Goal: Information Seeking & Learning: Find contact information

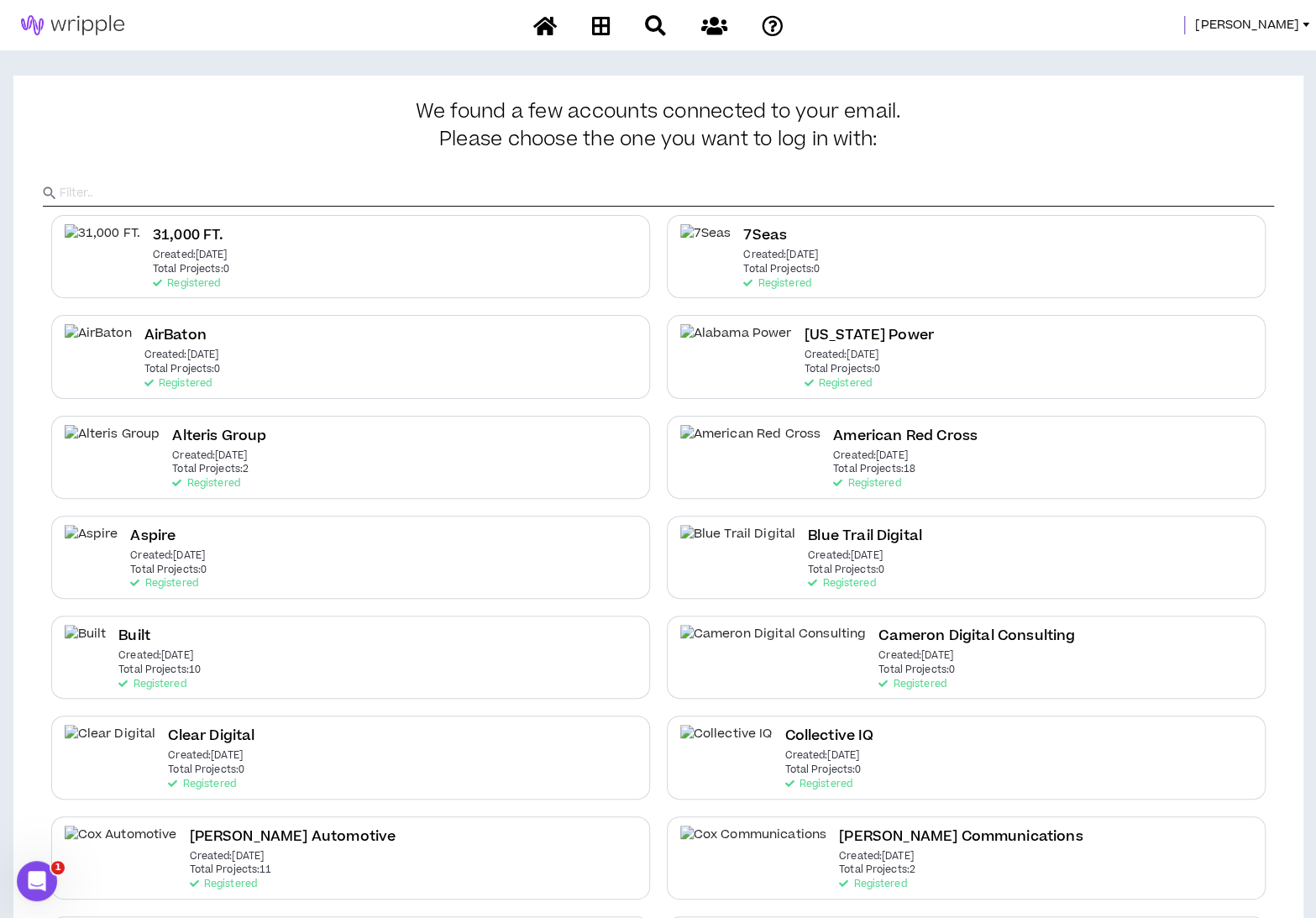
click at [1251, 24] on span "[PERSON_NAME]" at bounding box center [1247, 24] width 104 height 19
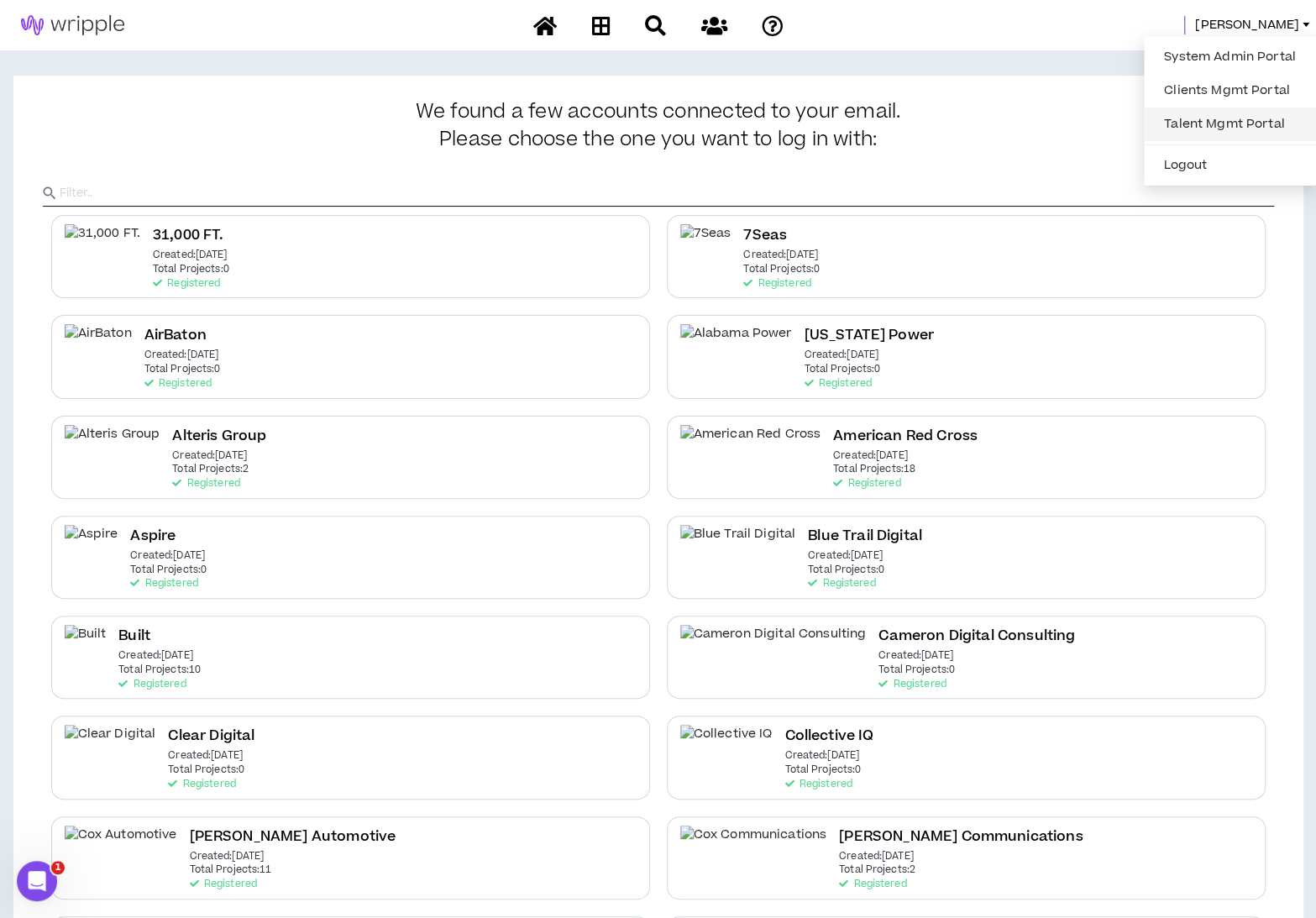
click at [1213, 127] on link "Talent Mgmt Portal" at bounding box center [1230, 124] width 152 height 25
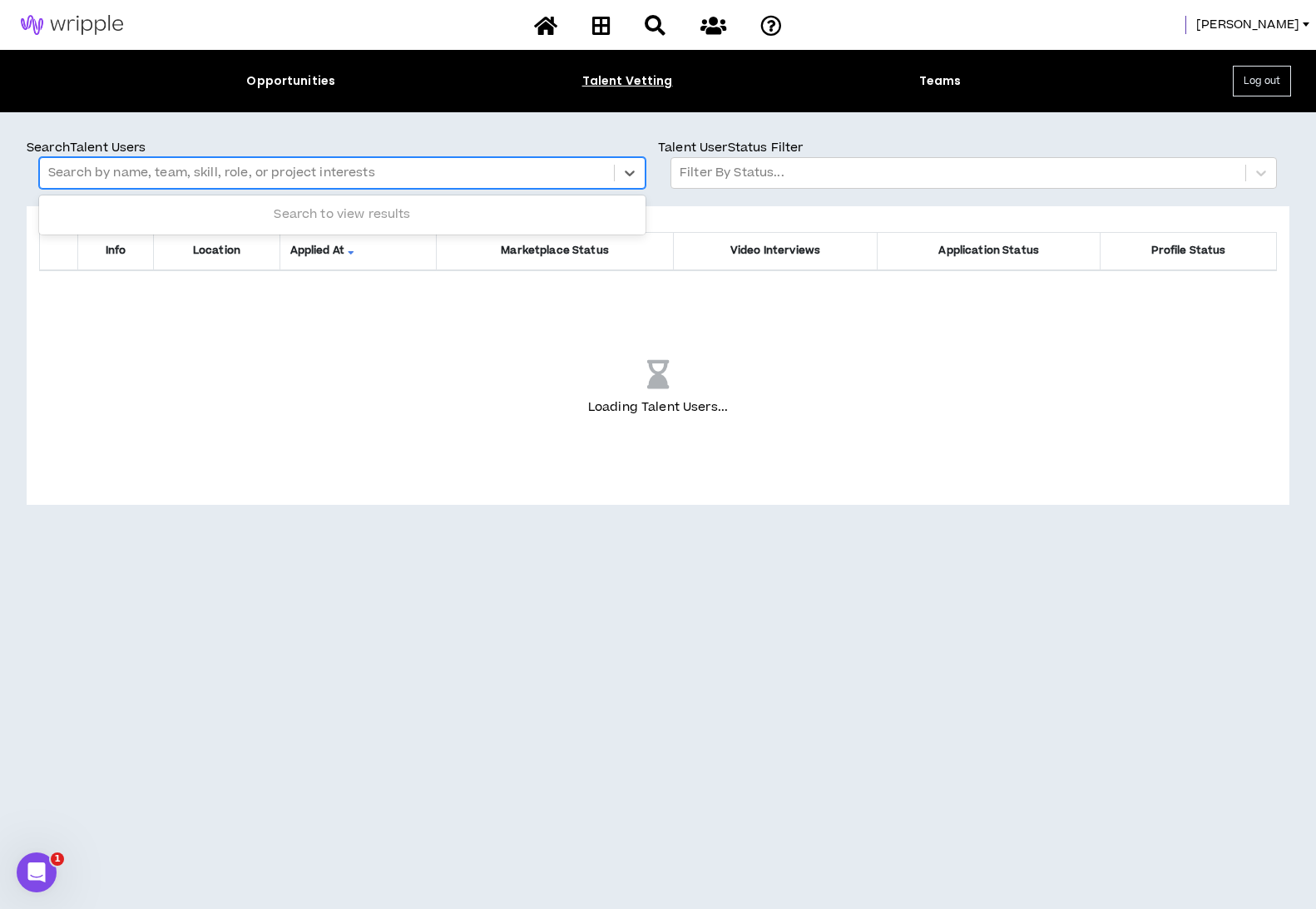
click at [273, 175] on div at bounding box center [327, 173] width 558 height 21
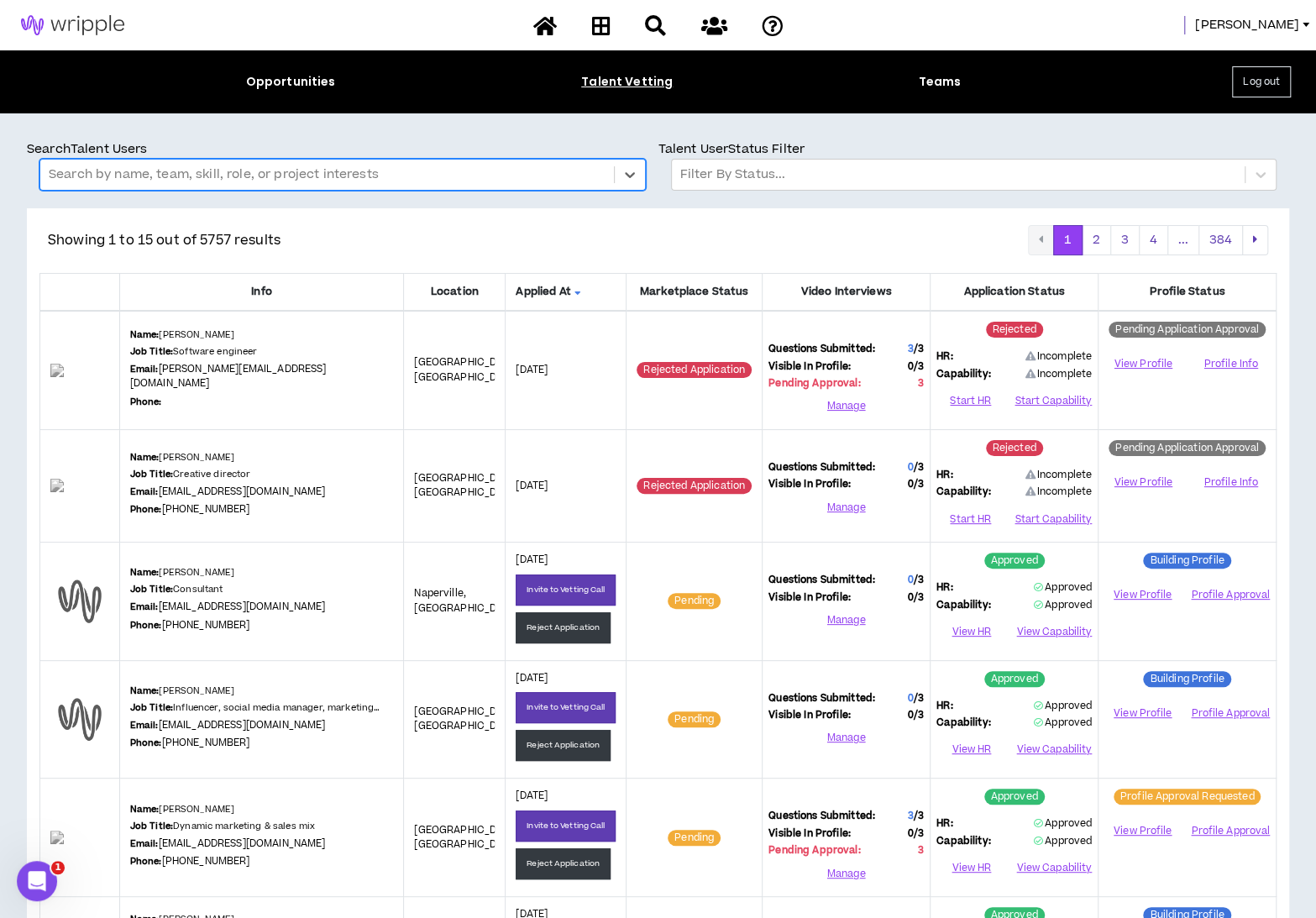
click at [268, 172] on div at bounding box center [327, 175] width 557 height 21
type input "**********"
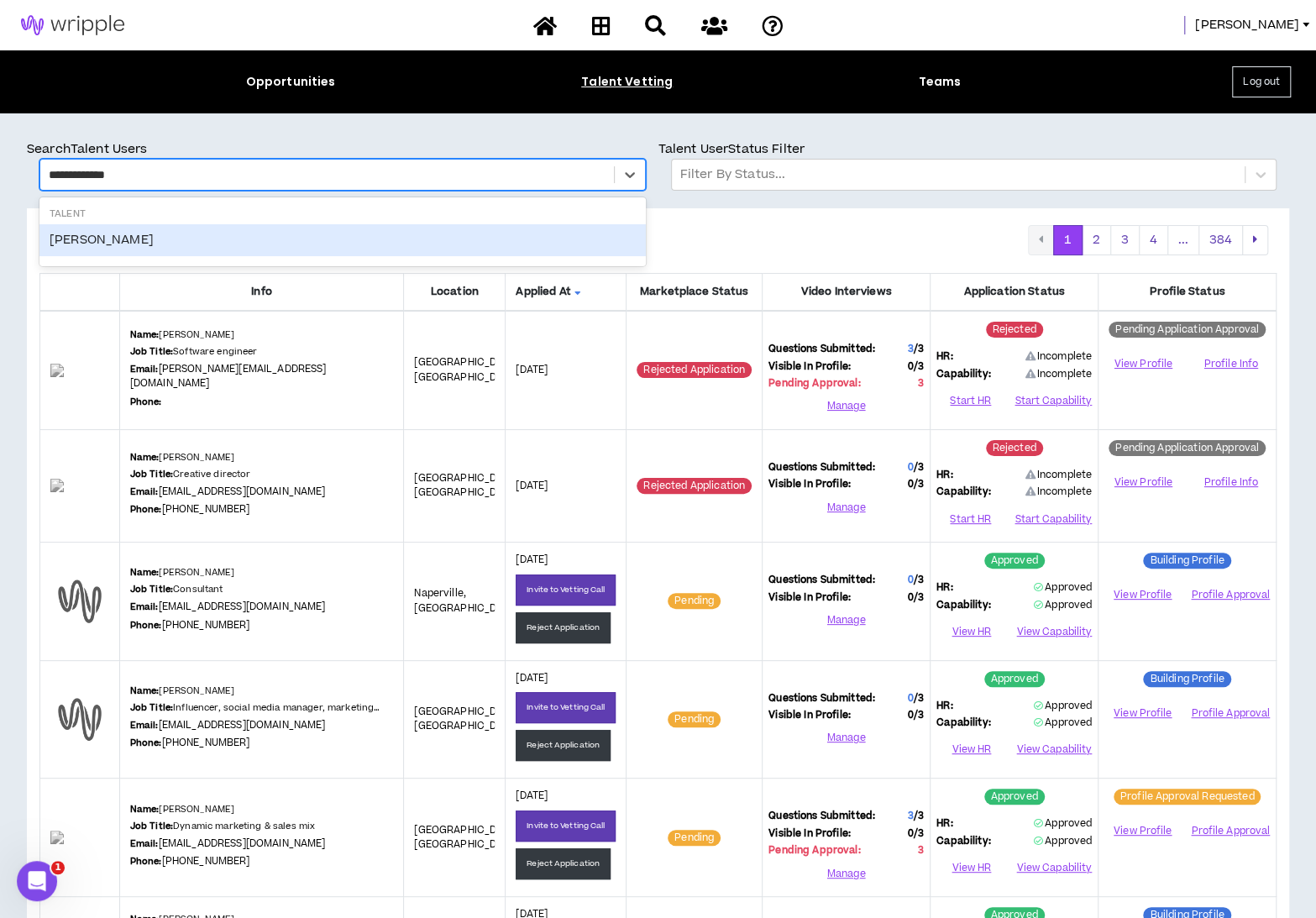
click at [225, 239] on div "[PERSON_NAME]" at bounding box center [342, 240] width 607 height 32
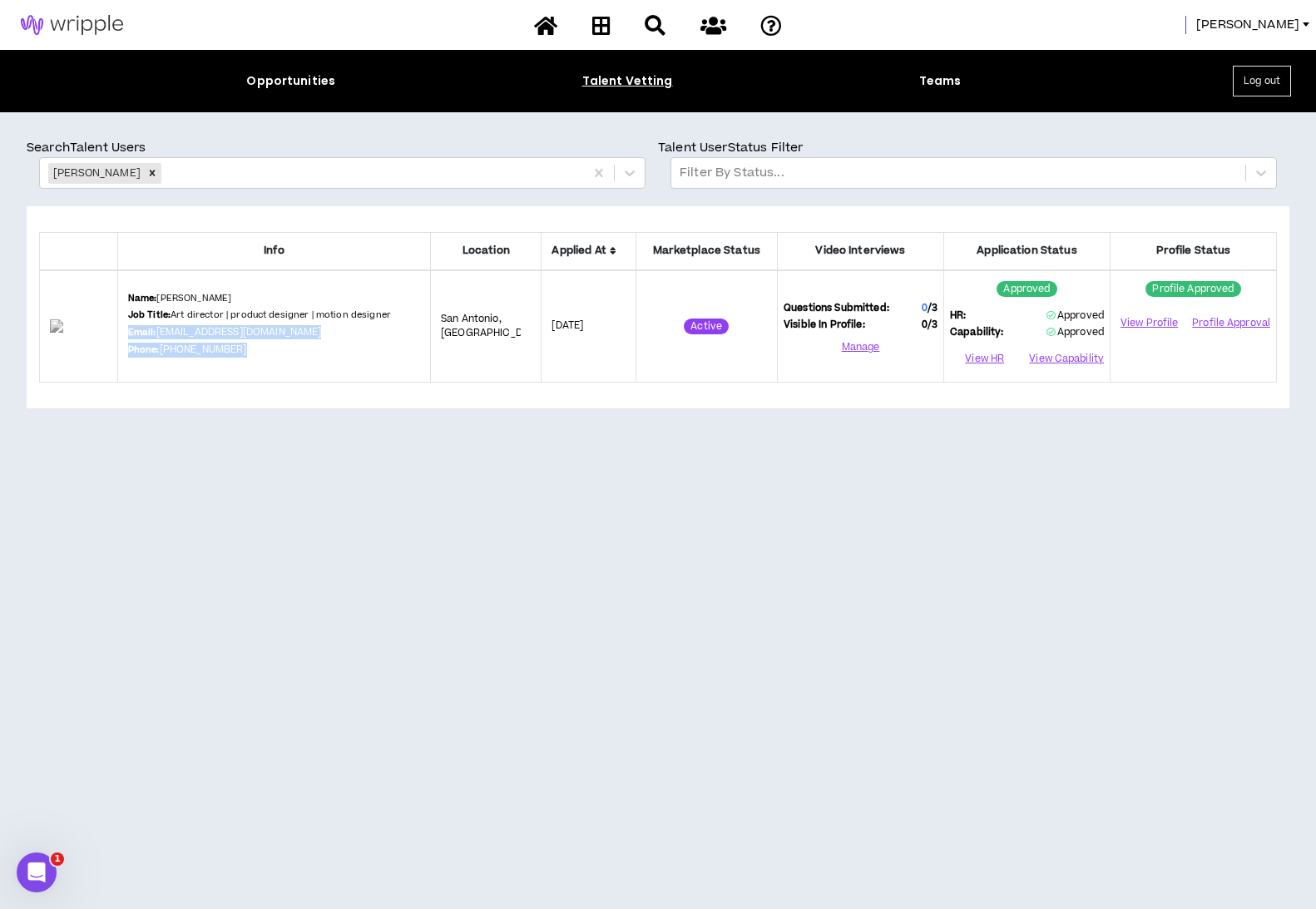
drag, startPoint x: 145, startPoint y: 333, endPoint x: 249, endPoint y: 355, distance: 106.3
click at [249, 355] on div "Name: Joseph Wagner Job Title: Art director | product designer | motion designe…" at bounding box center [274, 326] width 292 height 69
copy div "Email: info@yojoe.co Phone: (404) 660-5360"
click at [320, 460] on div "Info Location Applied At Marketplace Status Video Interviews Application Status…" at bounding box center [658, 479] width 1263 height 547
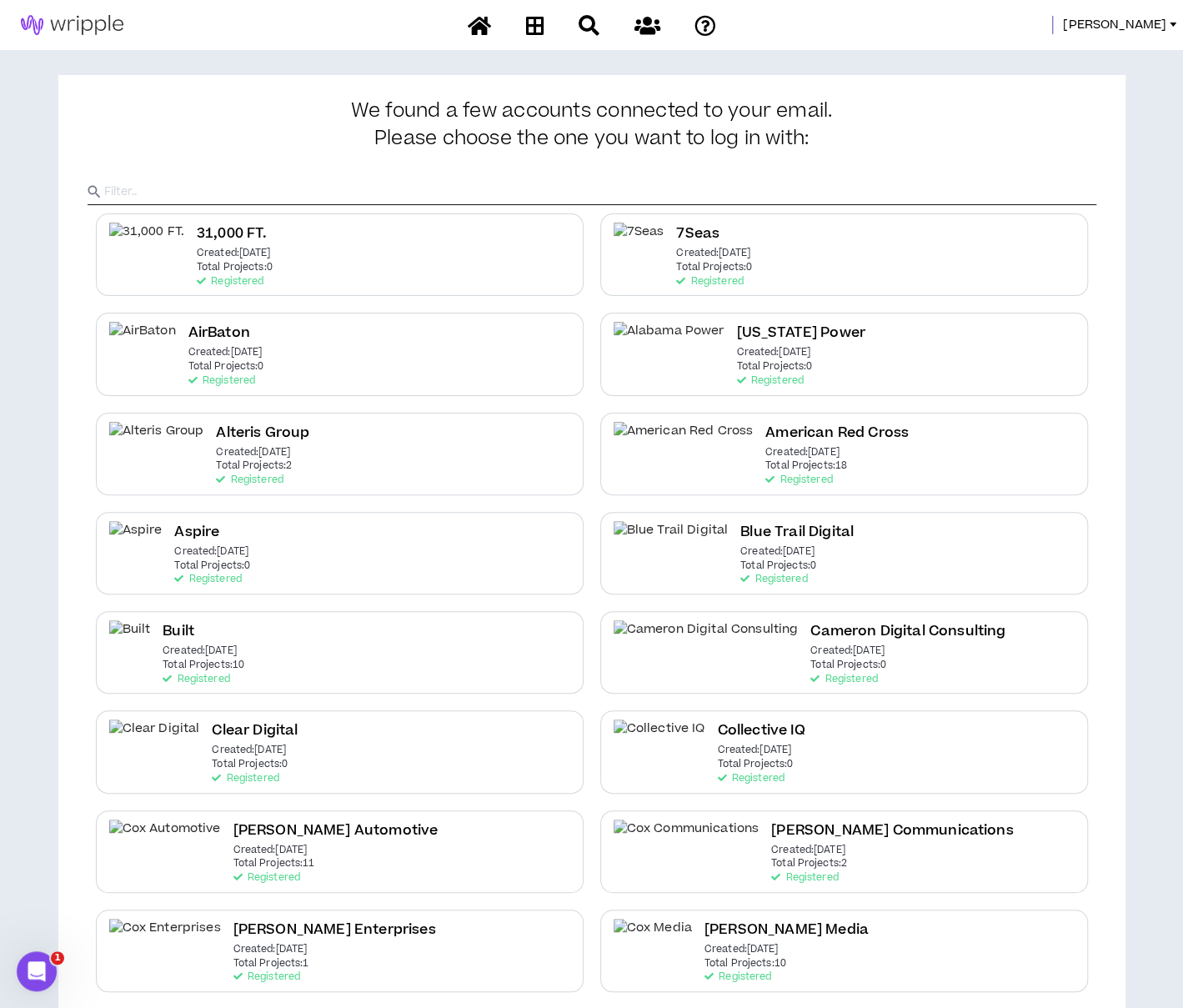
click at [275, 184] on input "text" at bounding box center [600, 192] width 991 height 25
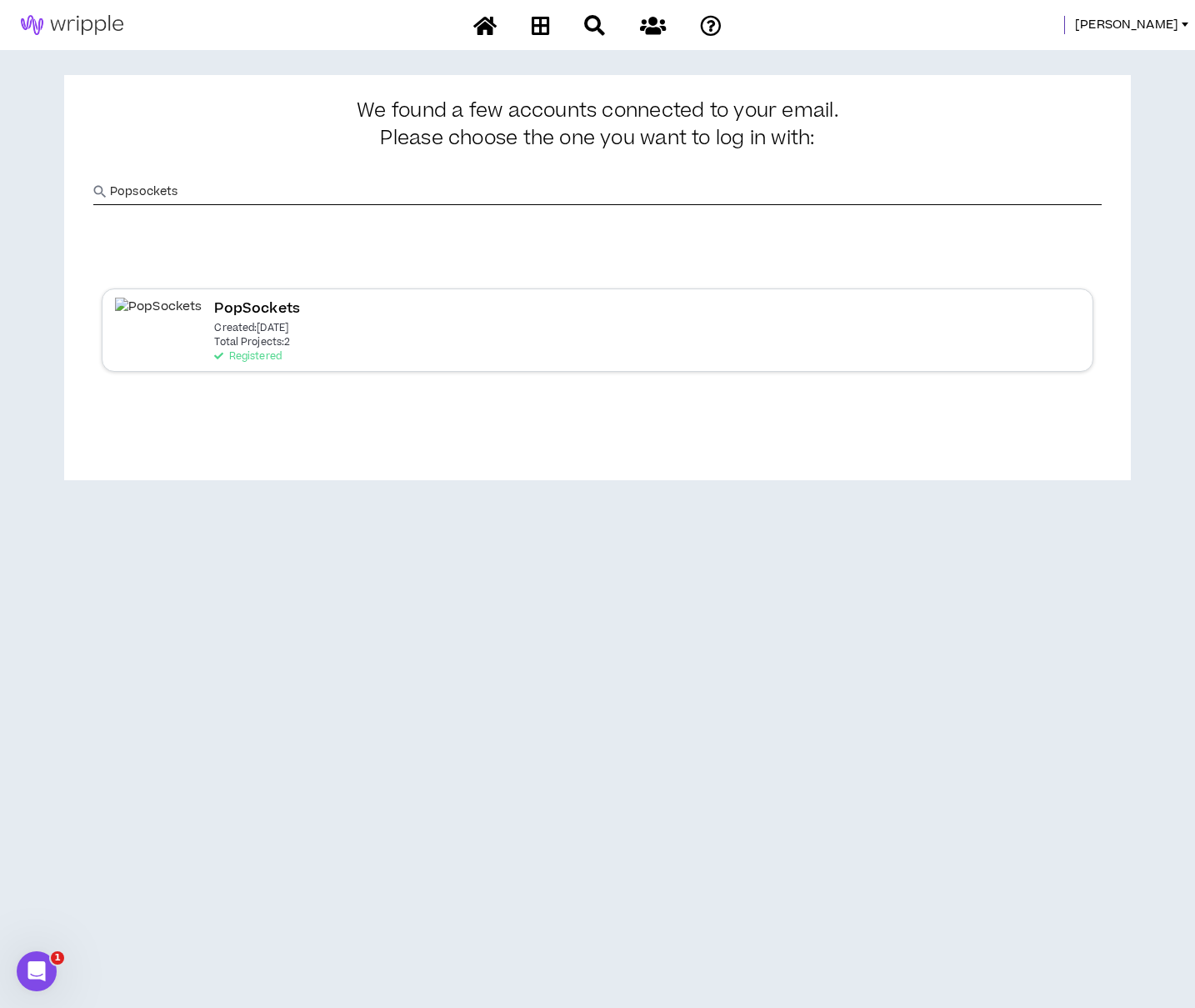
type input "Popsockets"
click at [214, 327] on p "Created: Jul 2 2025" at bounding box center [251, 328] width 75 height 12
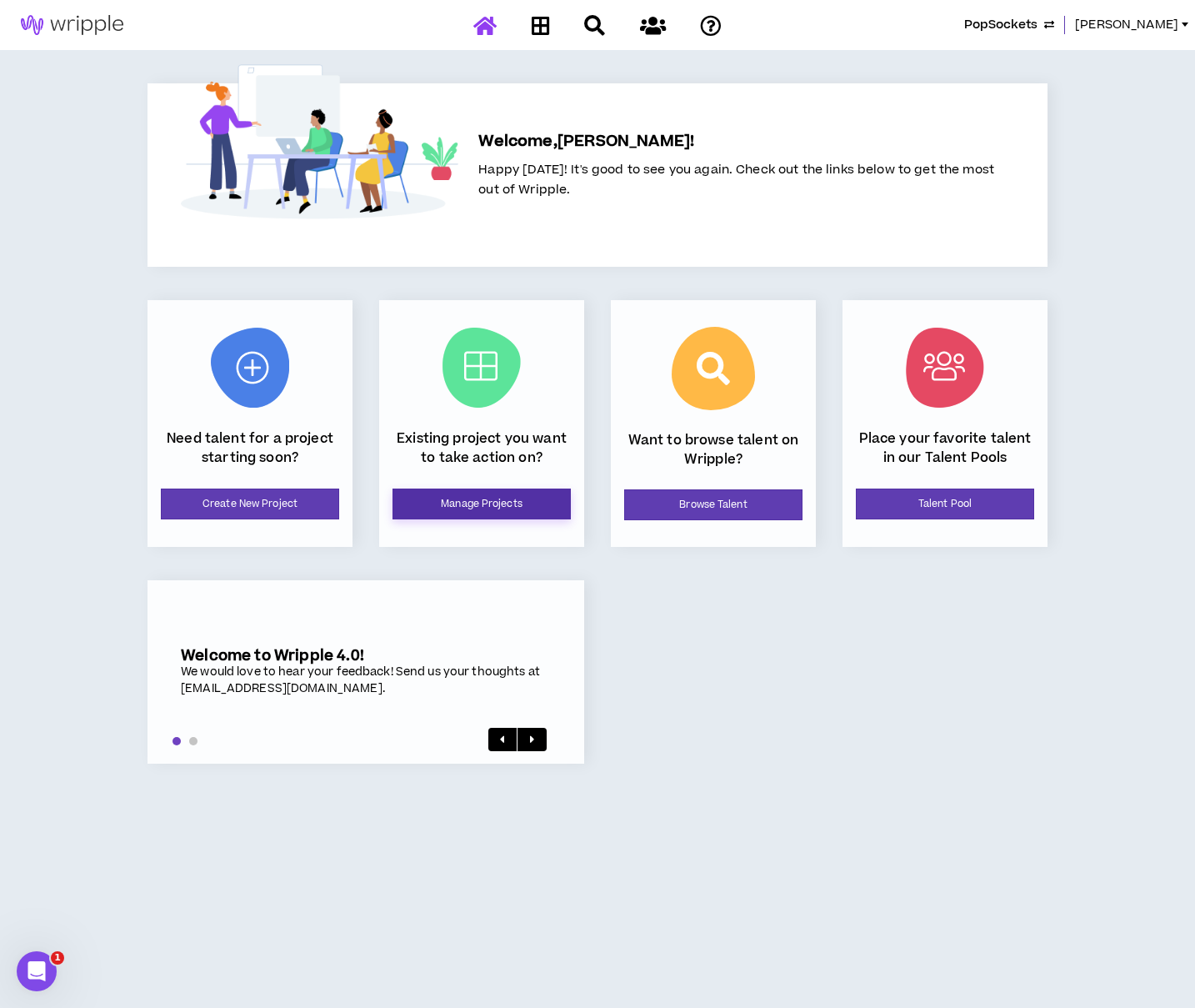
click at [505, 514] on link "Manage Projects" at bounding box center [481, 504] width 178 height 31
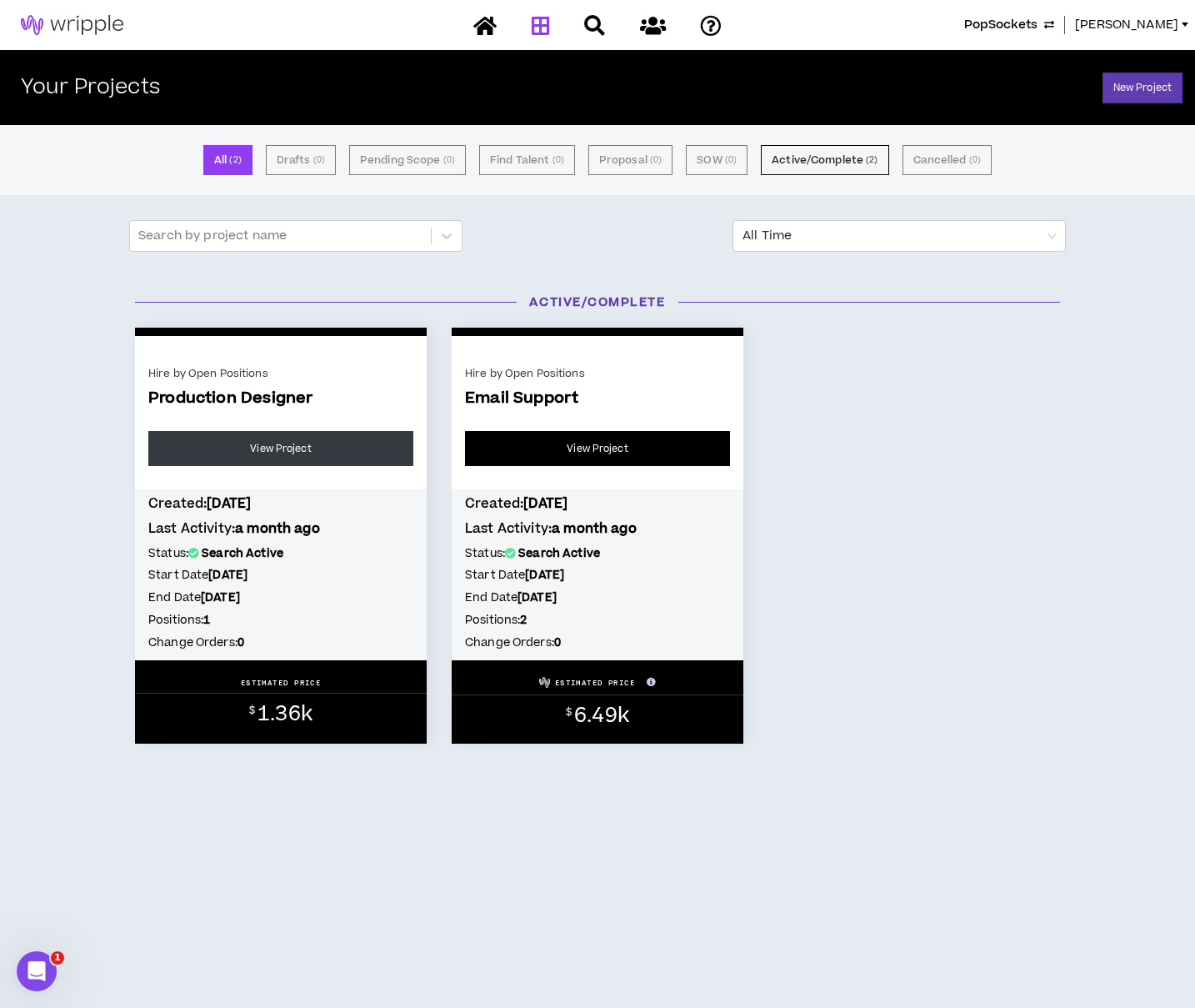
click at [575, 458] on link "View Project" at bounding box center [598, 448] width 265 height 35
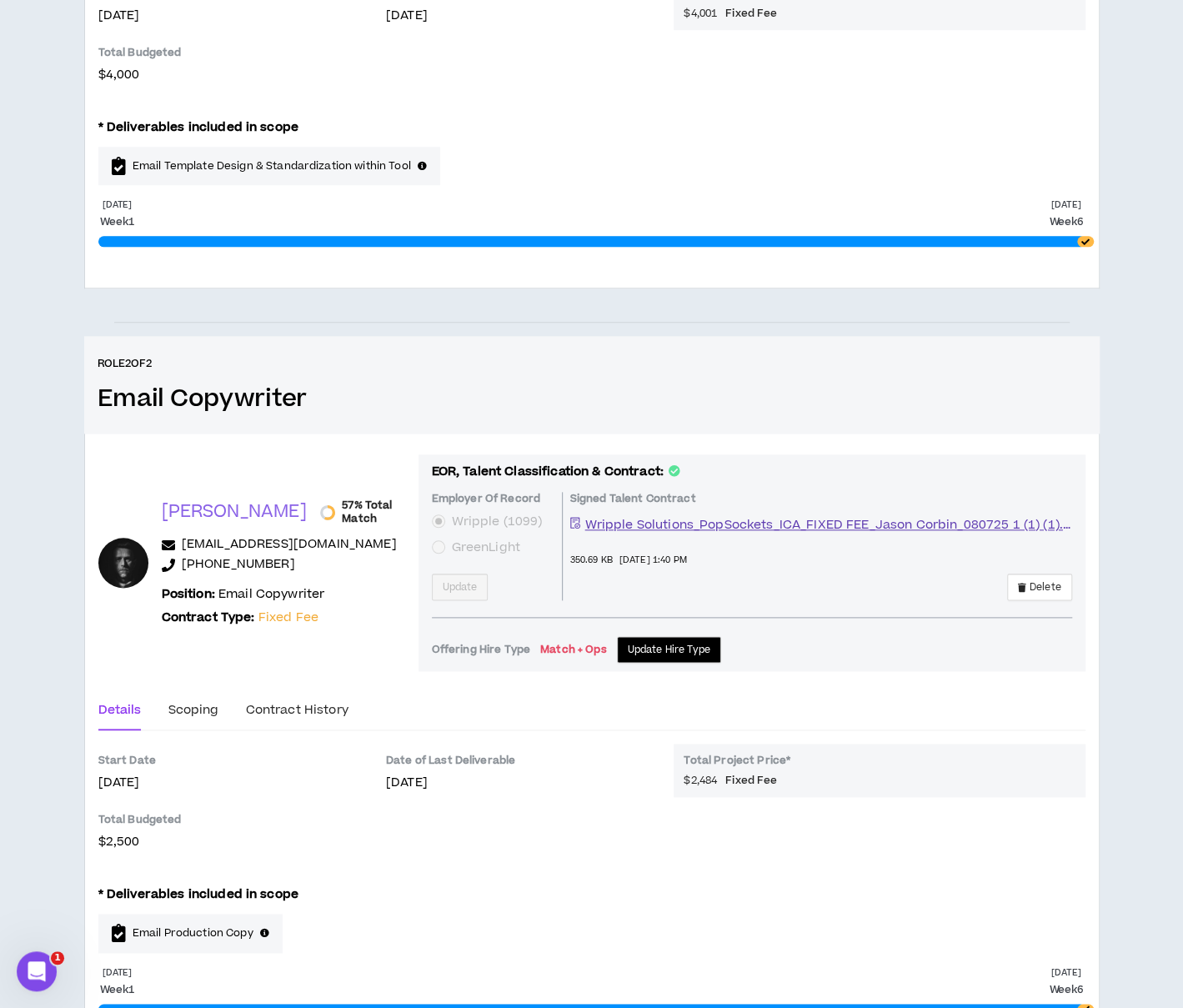
scroll to position [760, 0]
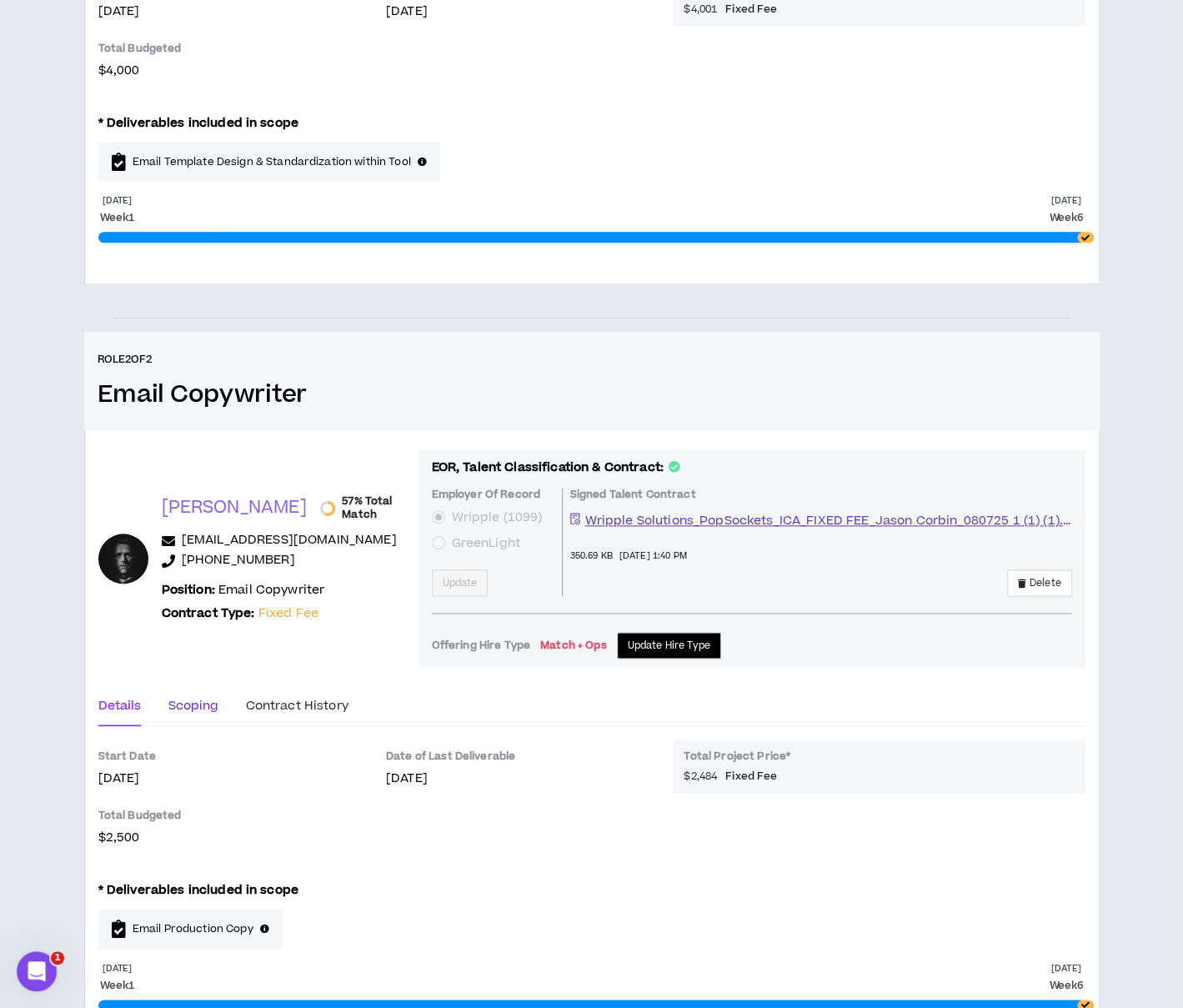
click at [198, 701] on div "Scoping" at bounding box center [193, 706] width 51 height 18
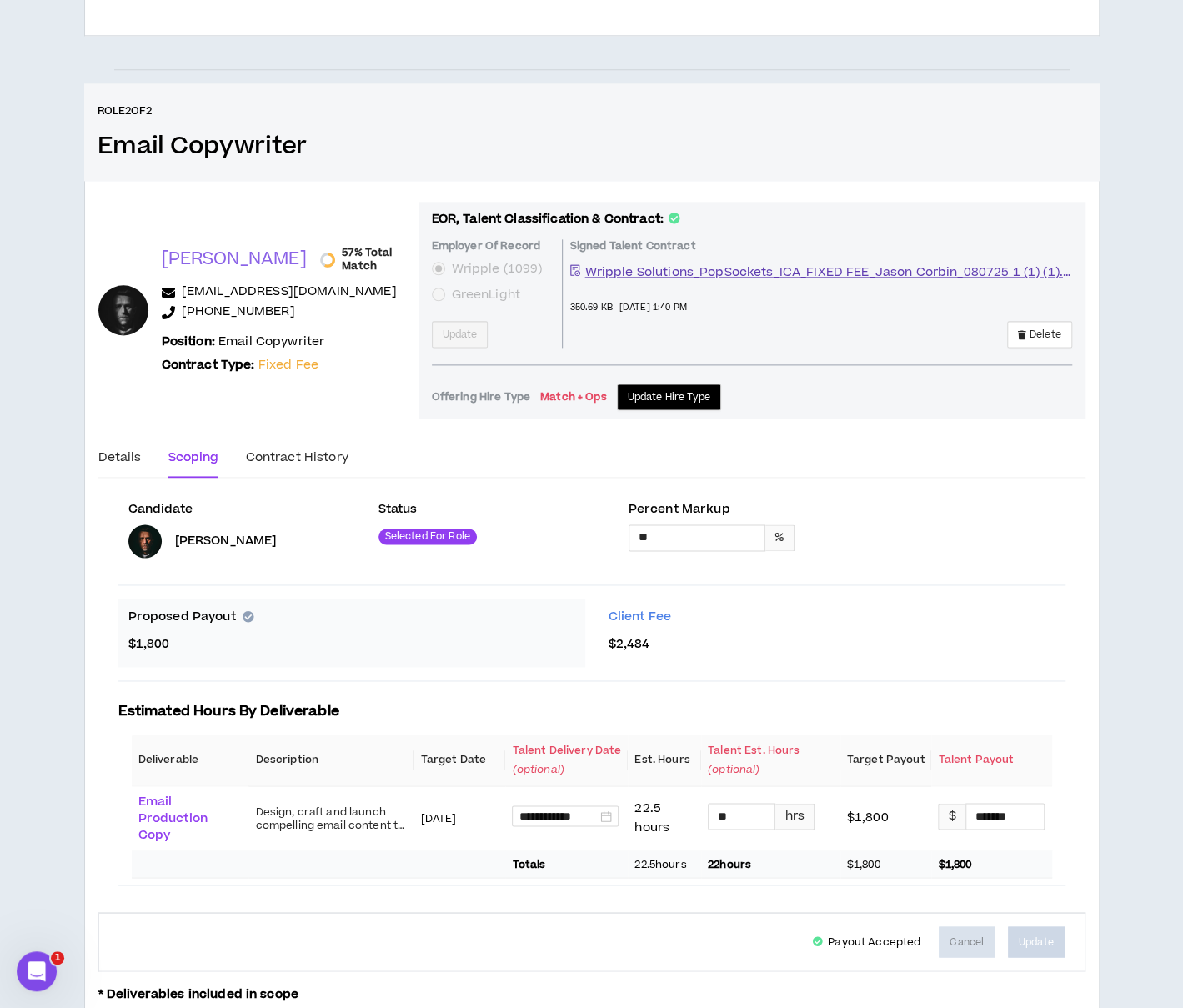
scroll to position [1157, 0]
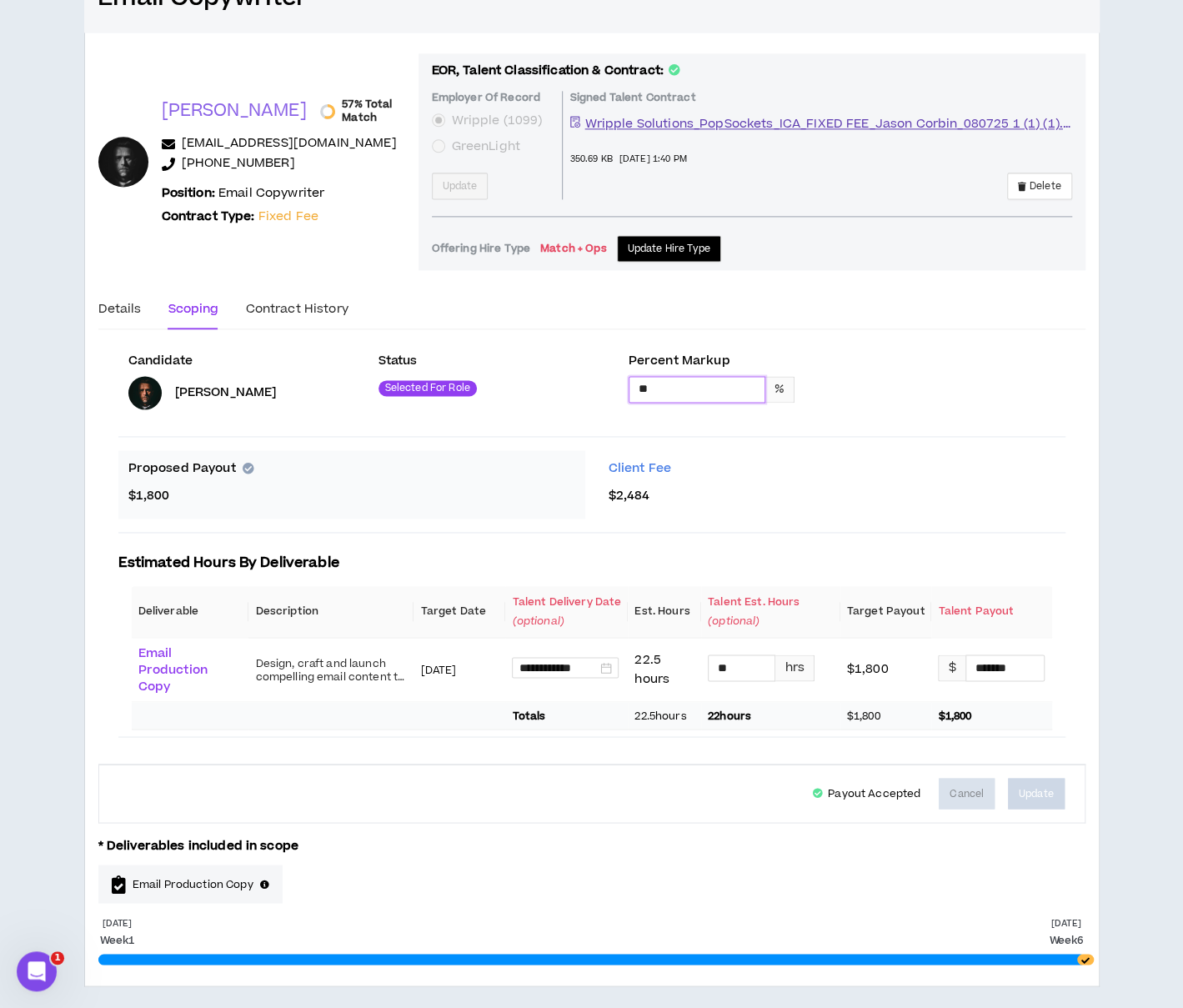
drag, startPoint x: 662, startPoint y: 384, endPoint x: 629, endPoint y: 385, distance: 33.0
click at [629, 385] on input "**" at bounding box center [696, 389] width 135 height 25
type input "**"
click at [1087, 452] on div "**********" at bounding box center [592, 509] width 1016 height 954
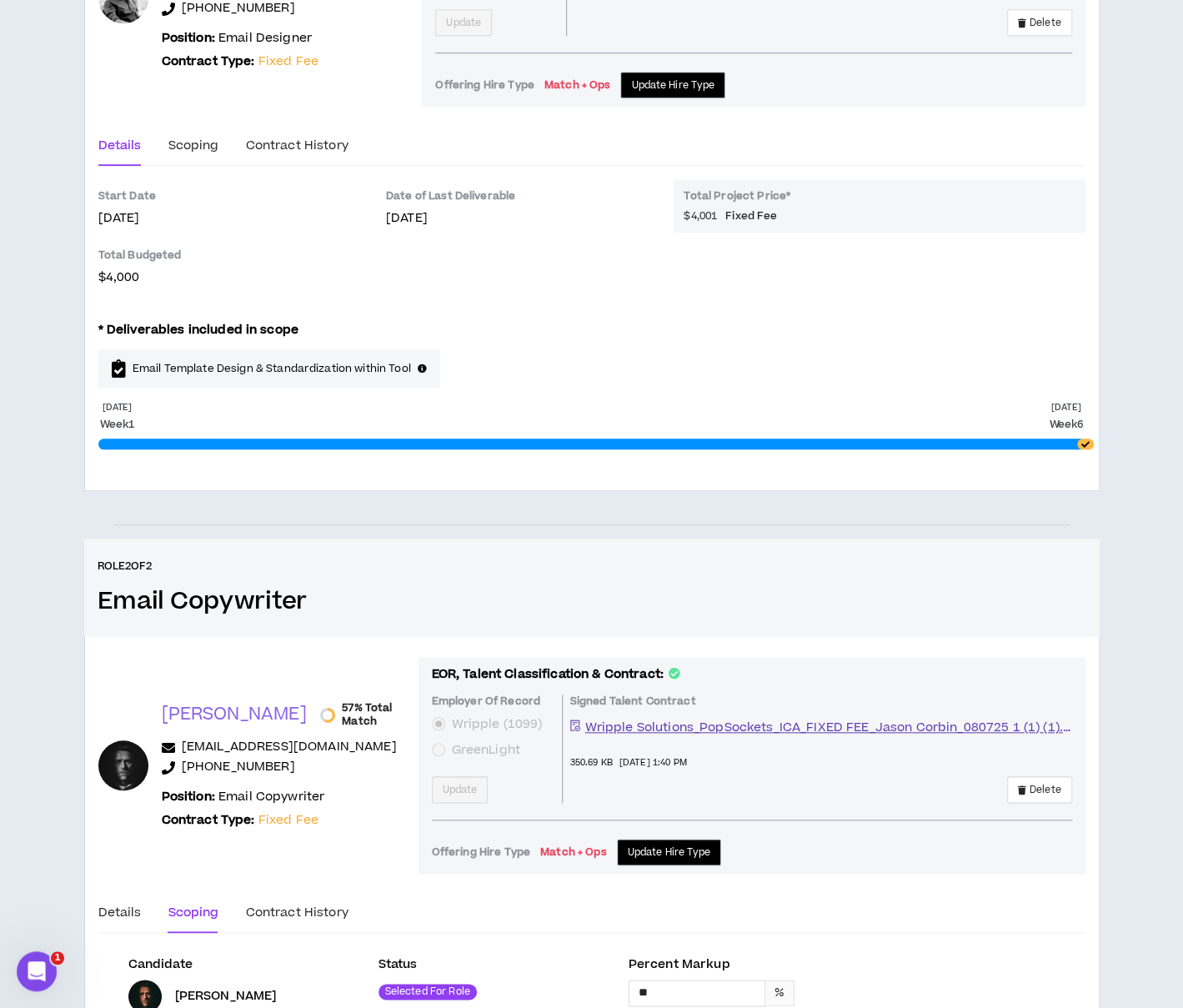
scroll to position [0, 0]
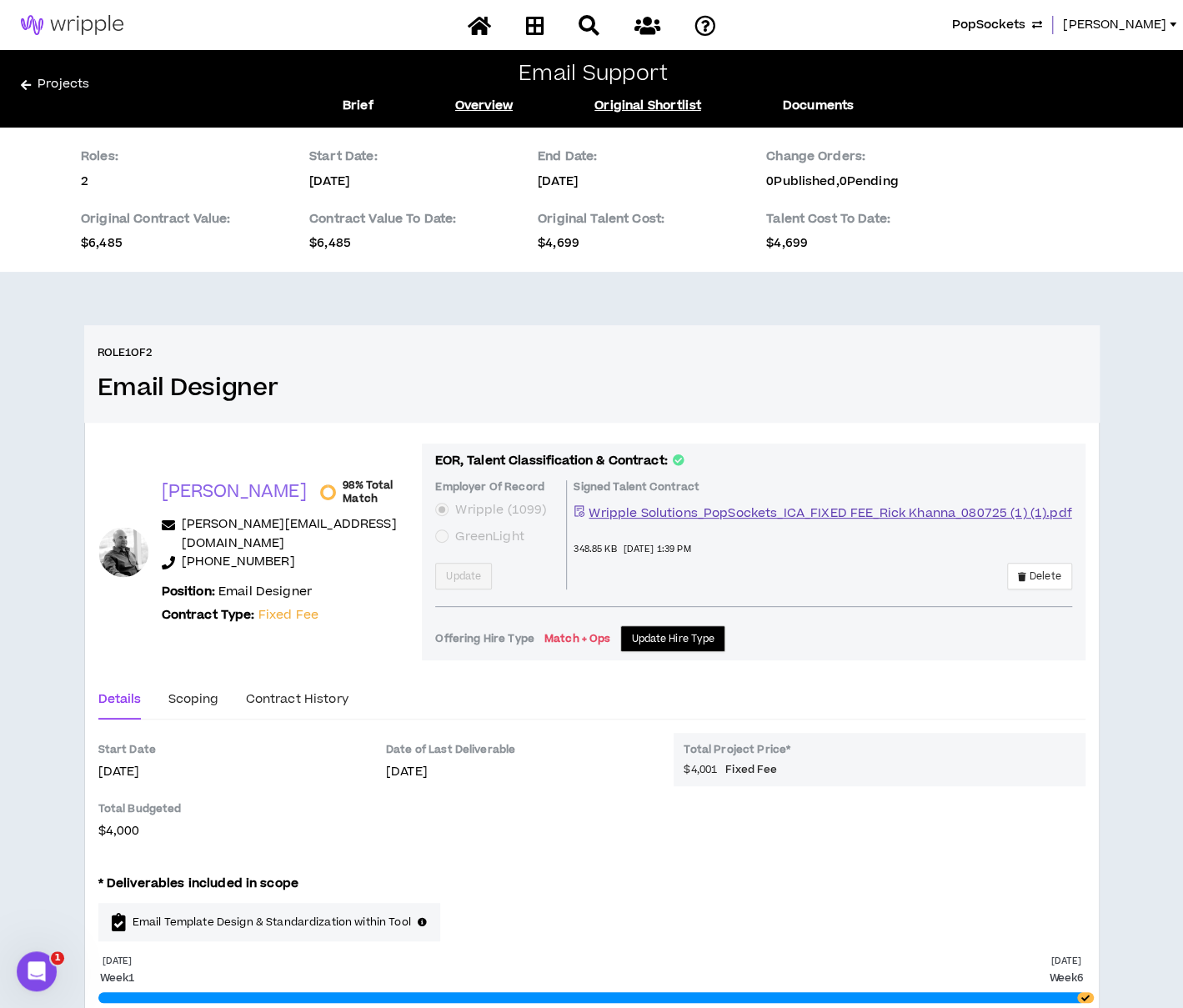
click at [651, 112] on link "Original Shortlist" at bounding box center [648, 106] width 106 height 18
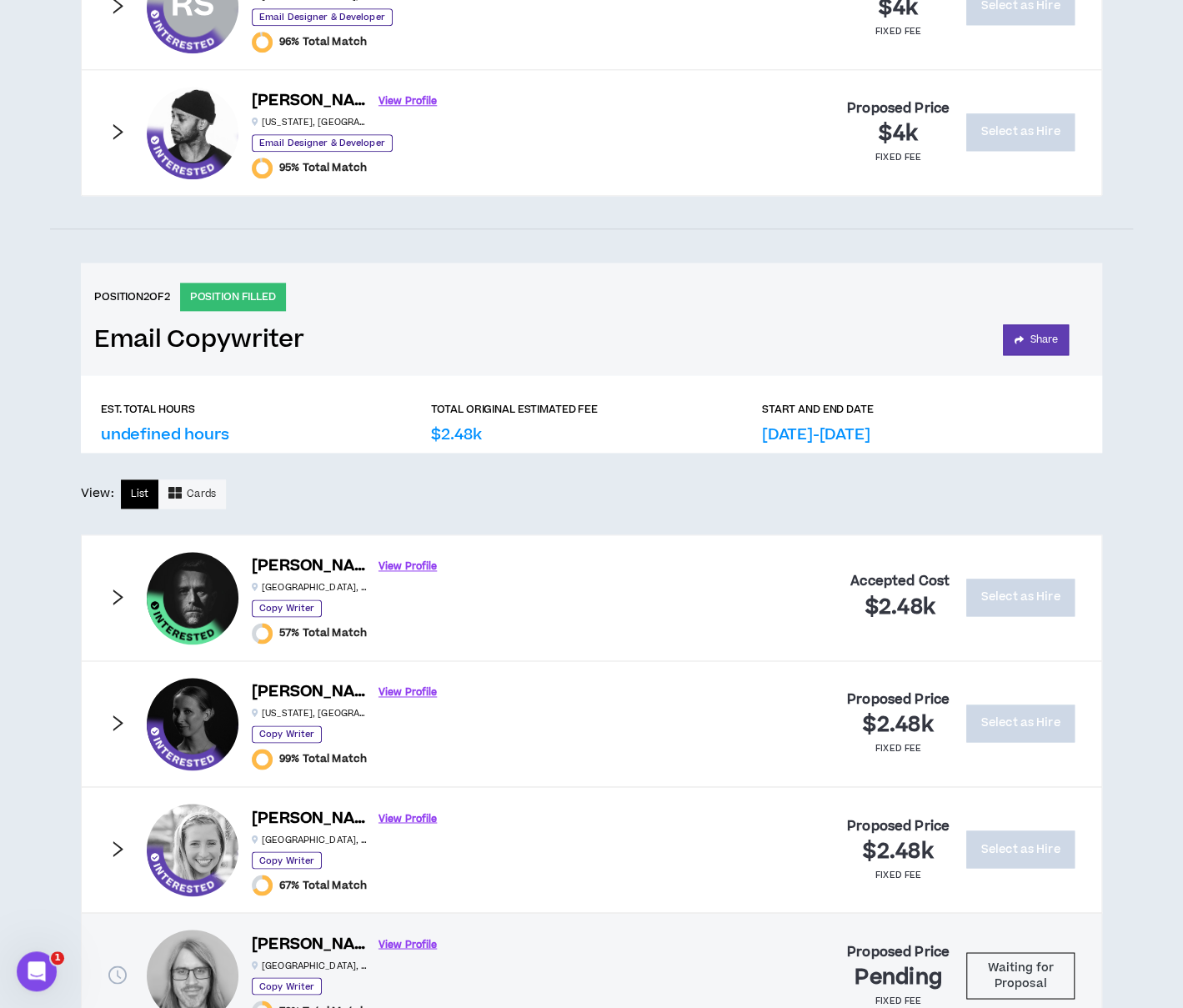
scroll to position [1009, 0]
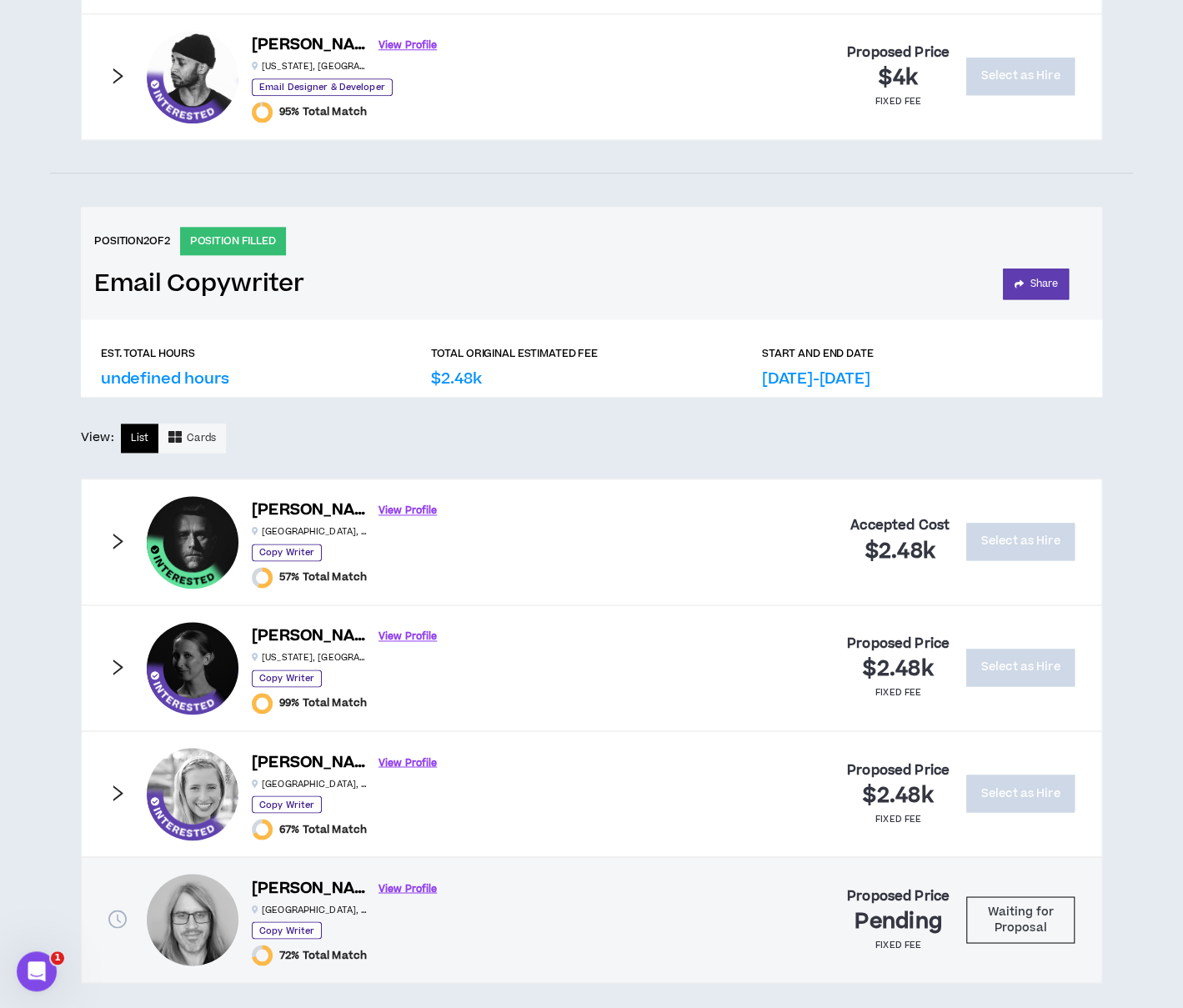
click at [117, 533] on icon "right" at bounding box center [118, 540] width 10 height 15
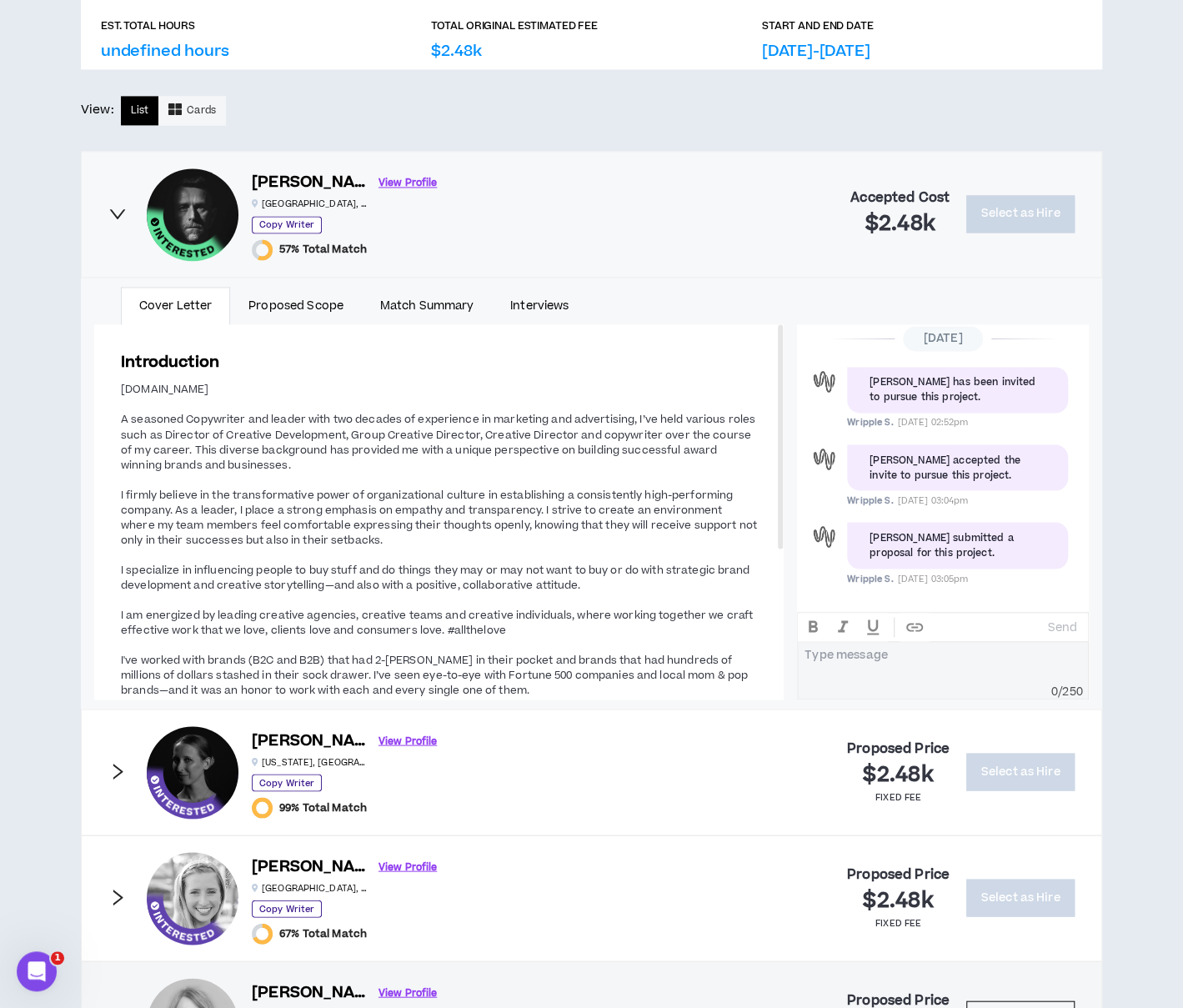
scroll to position [1334, 0]
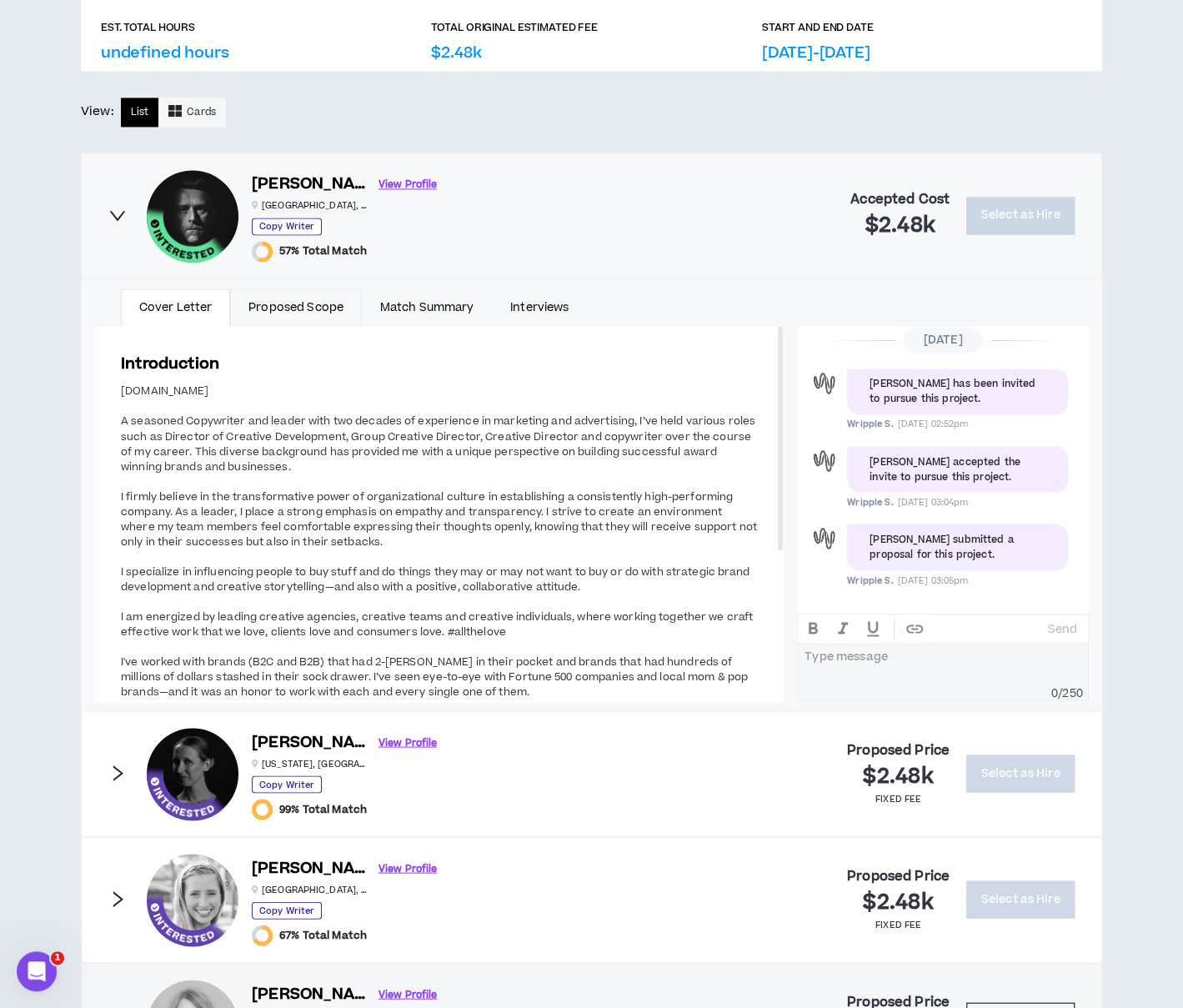
click at [265, 301] on link "Proposed Scope" at bounding box center [296, 308] width 132 height 39
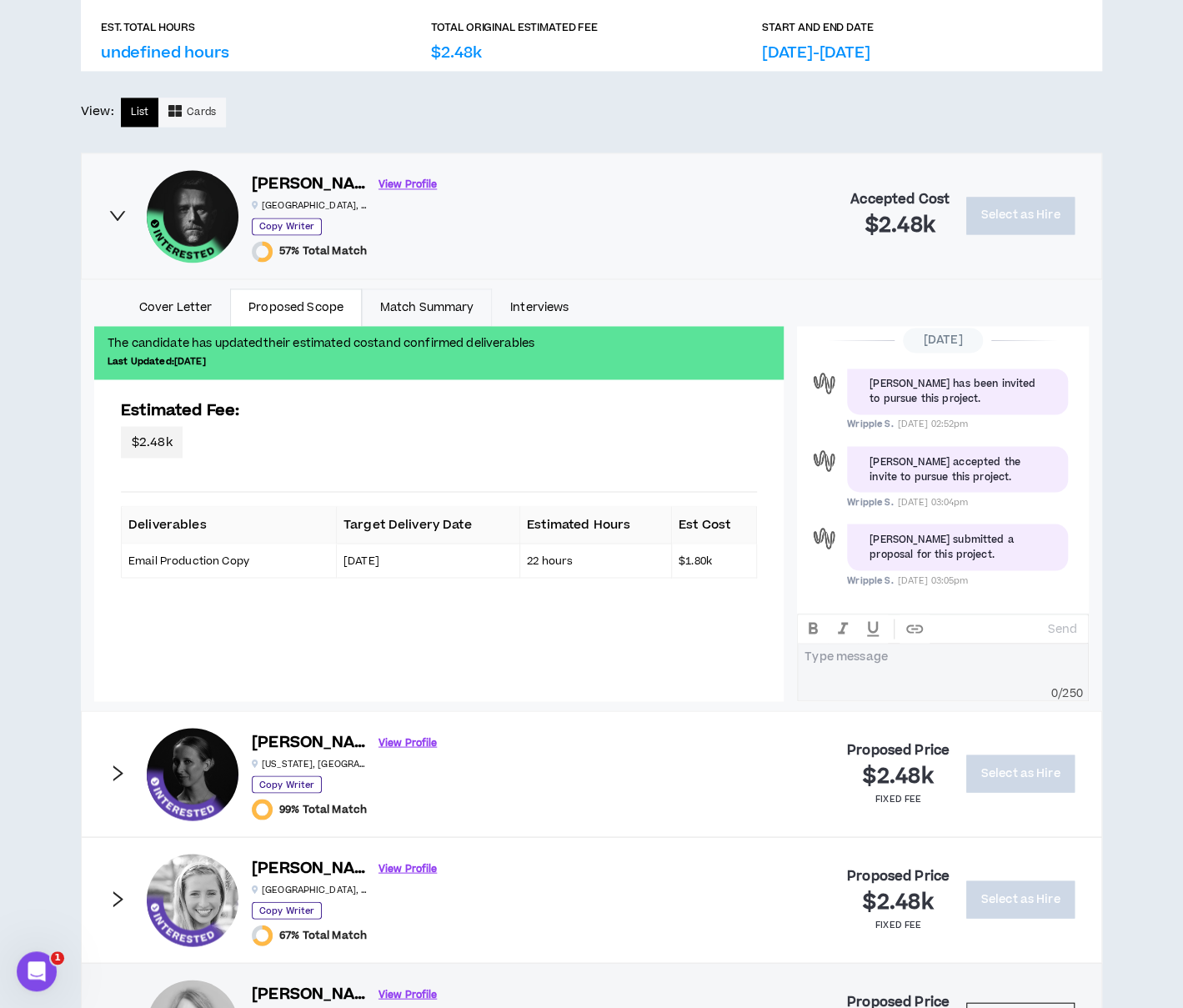
click at [395, 296] on link "Match Summary" at bounding box center [427, 308] width 130 height 39
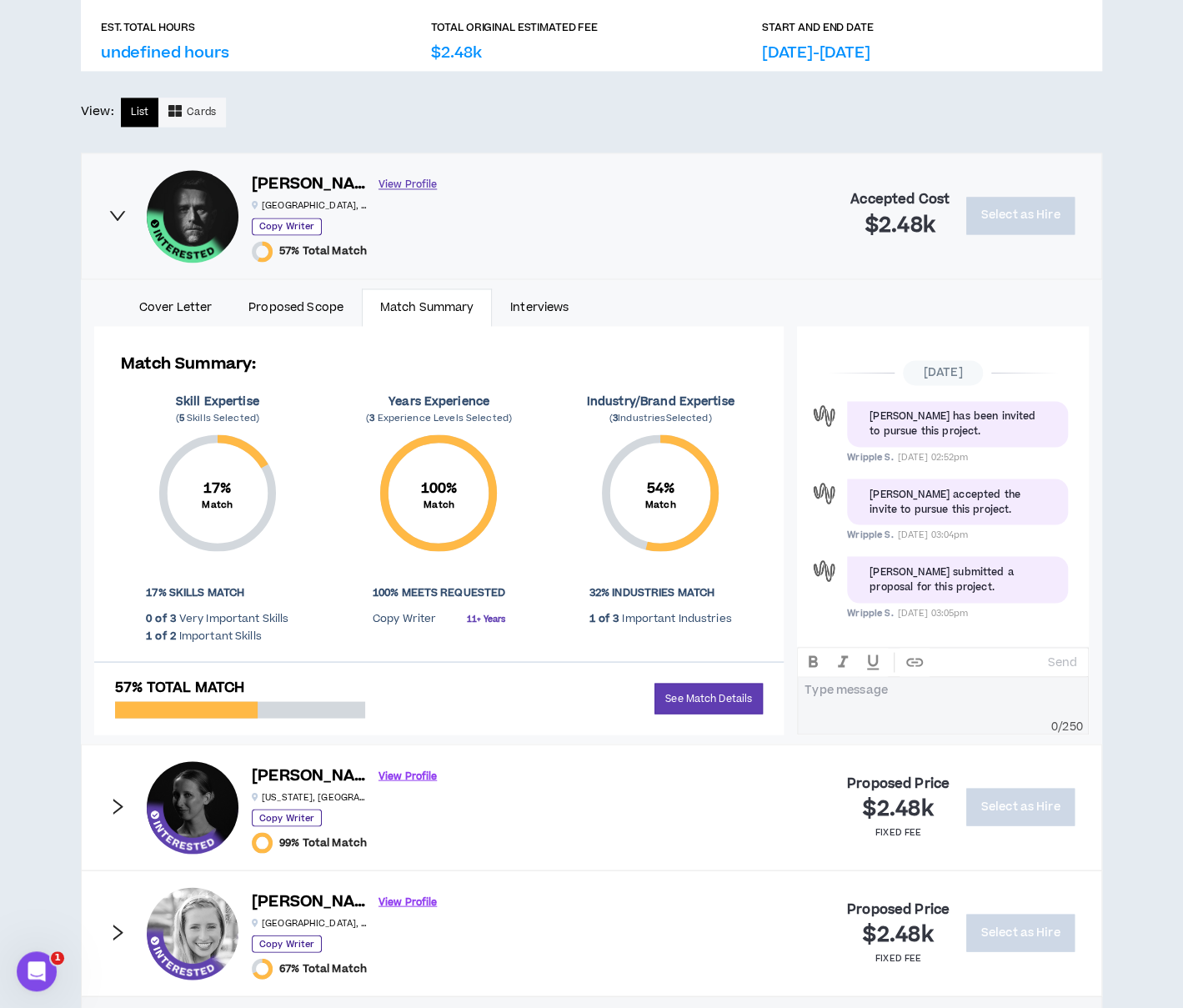
click at [379, 172] on link "View Profile" at bounding box center [408, 185] width 58 height 29
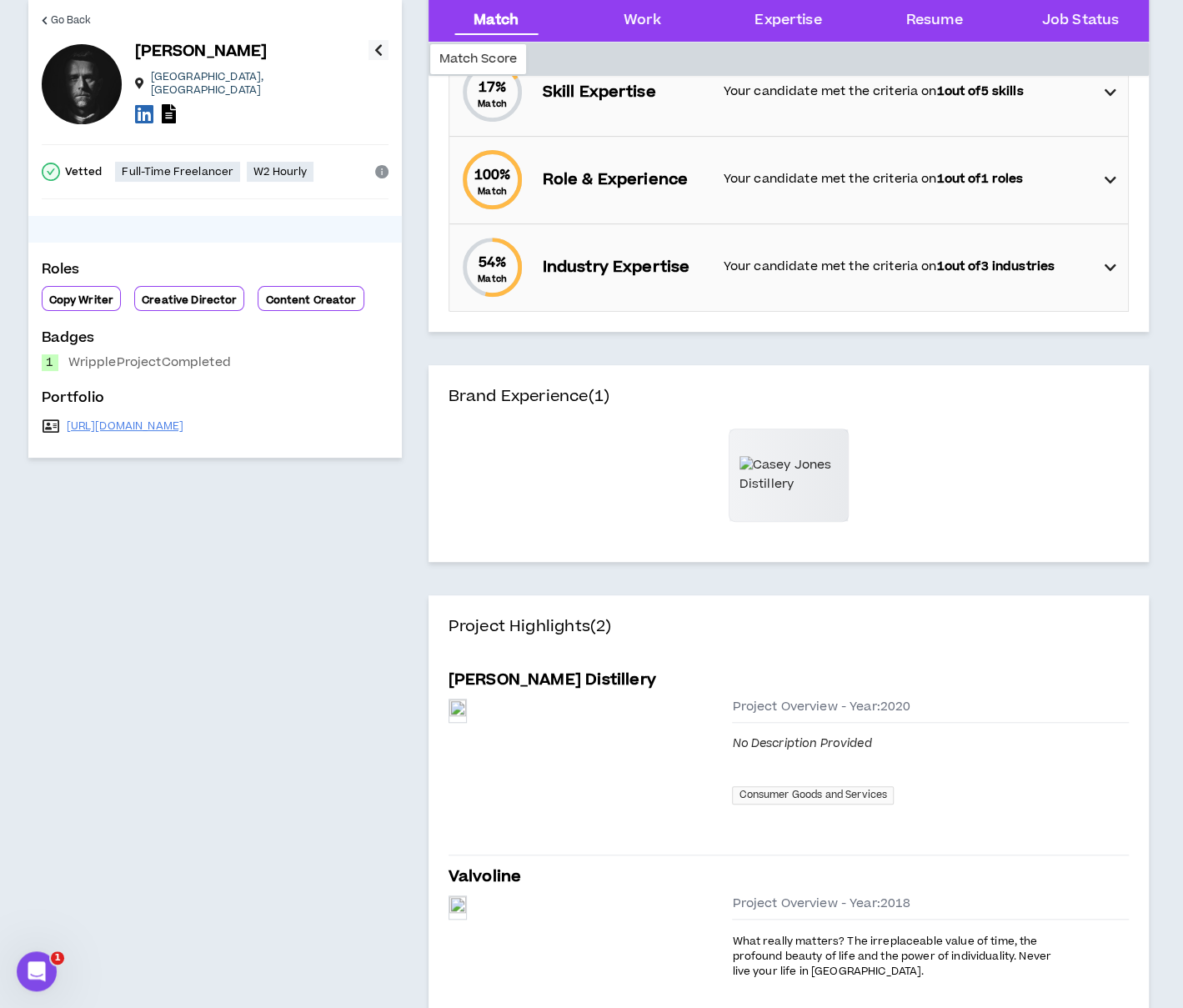
scroll to position [285, 0]
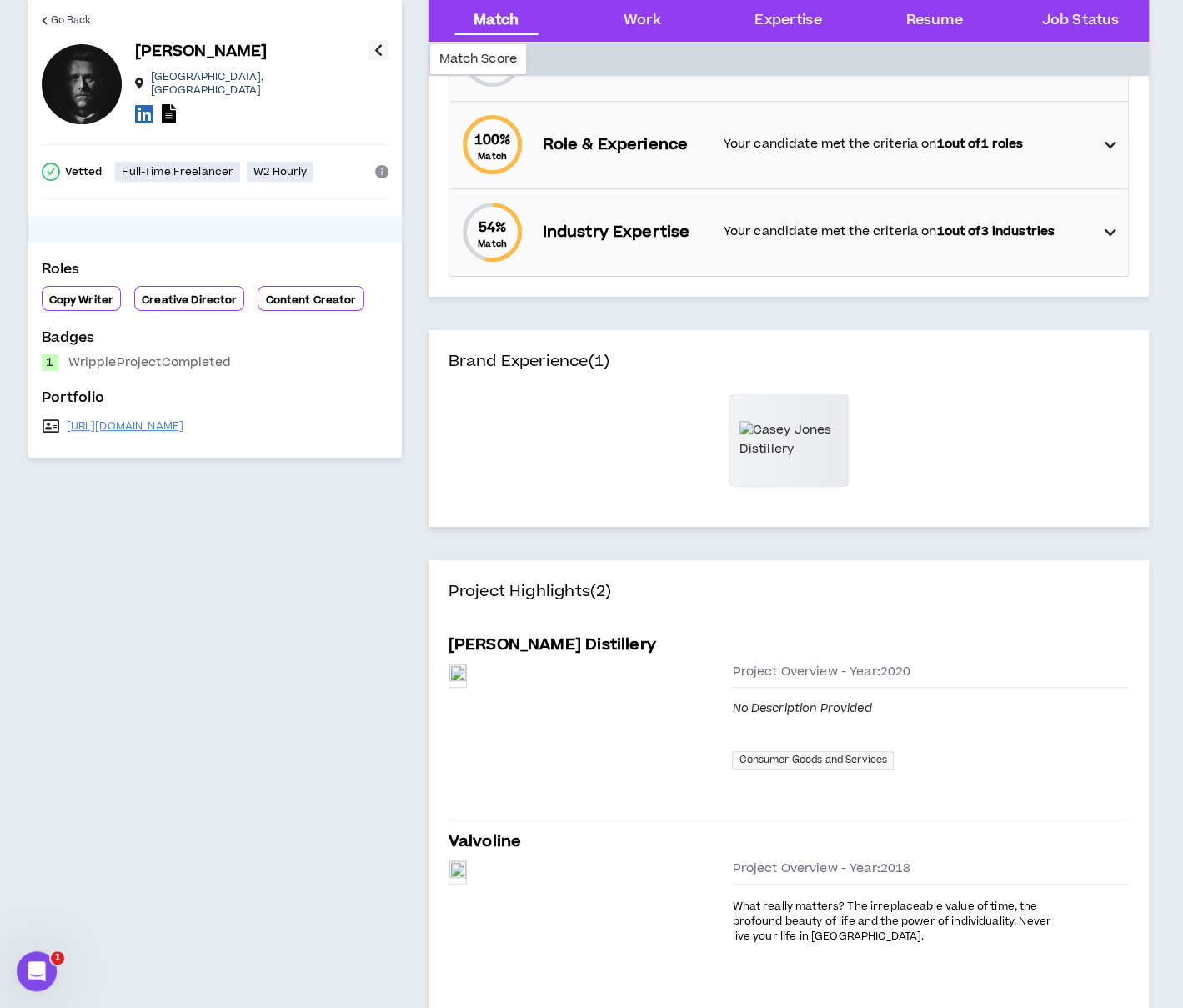
click at [77, 293] on p "Copy Writer" at bounding box center [81, 300] width 65 height 14
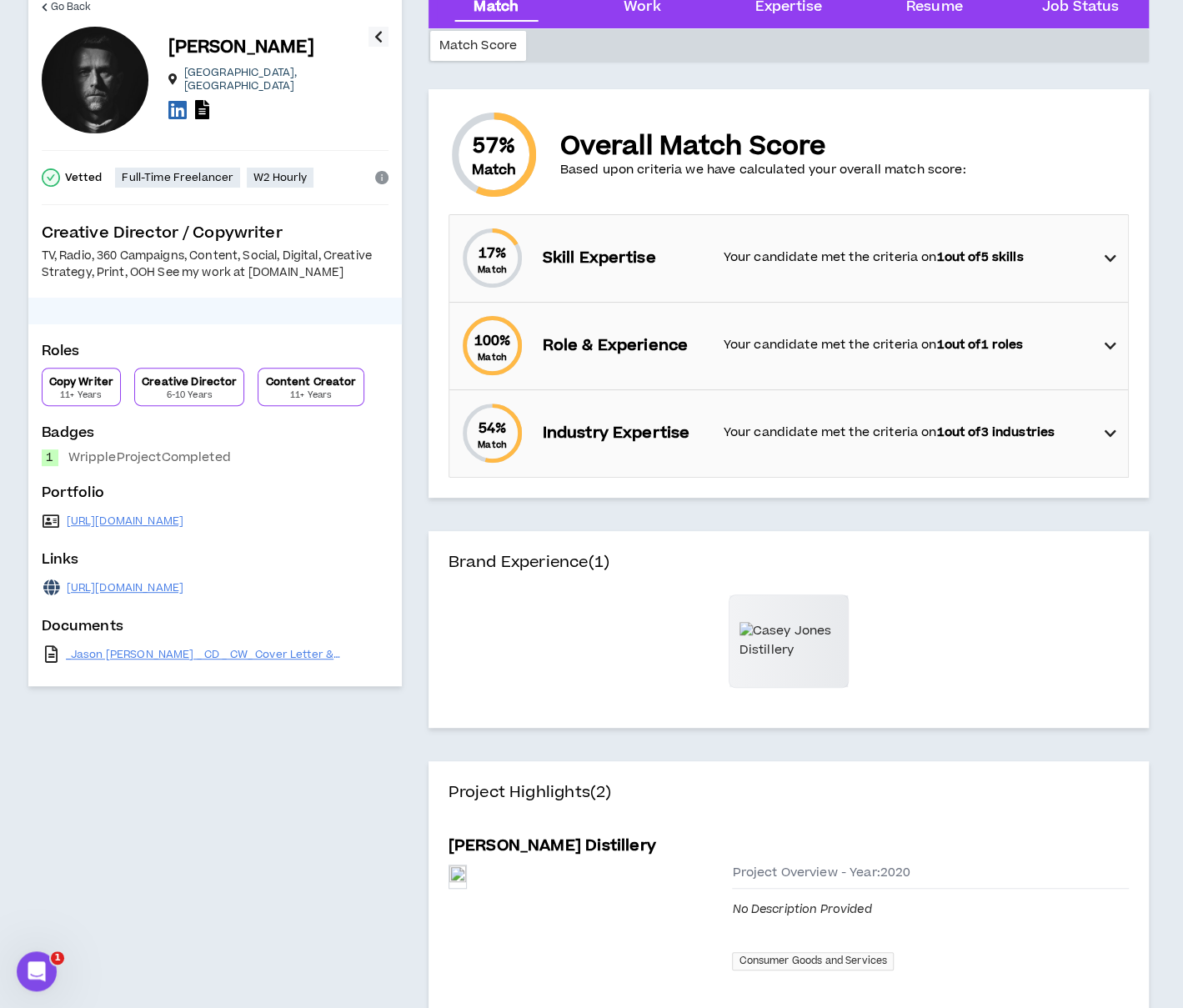
scroll to position [0, 0]
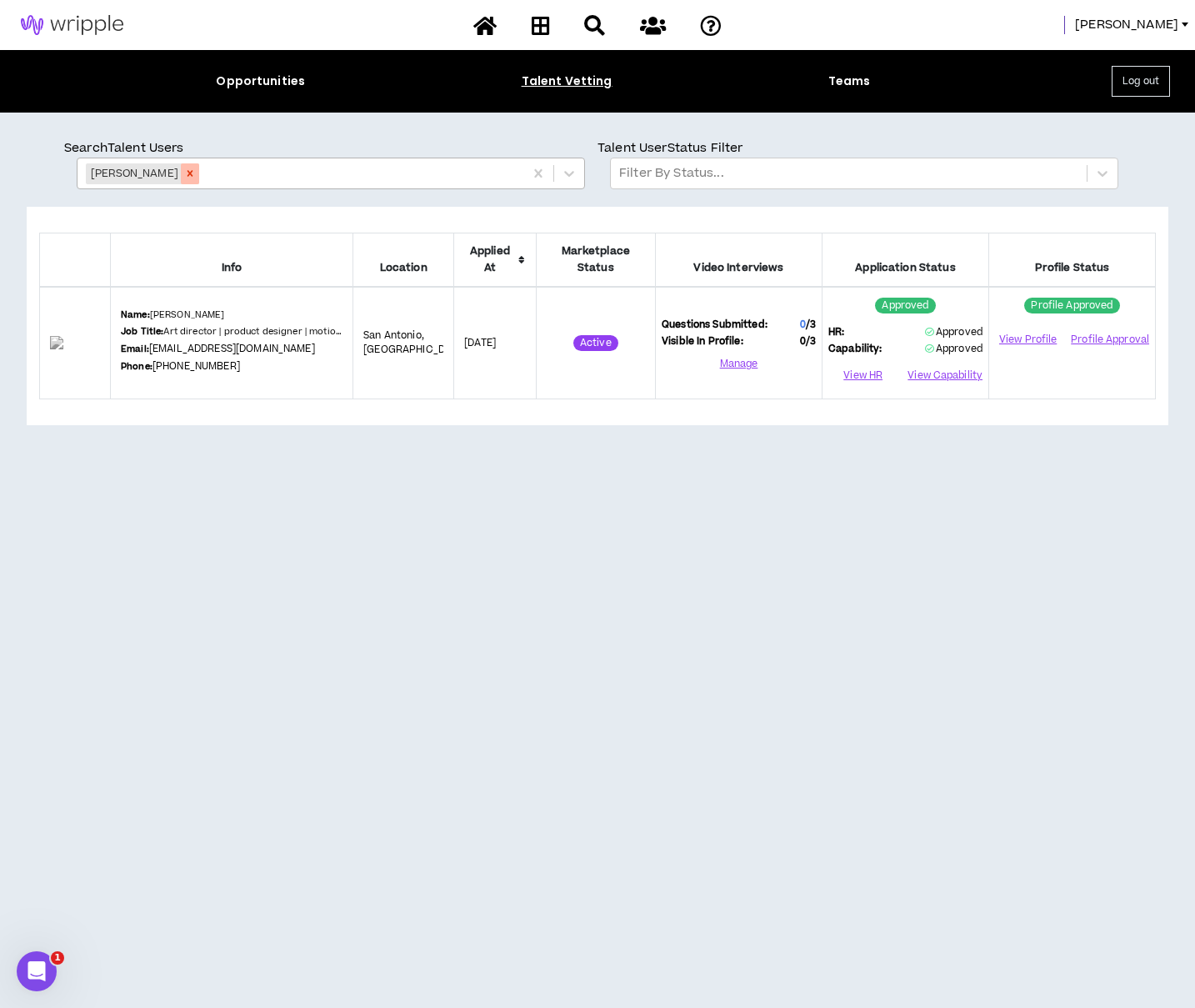
click at [183, 179] on div "Remove Joseph Wagner" at bounding box center [190, 174] width 18 height 21
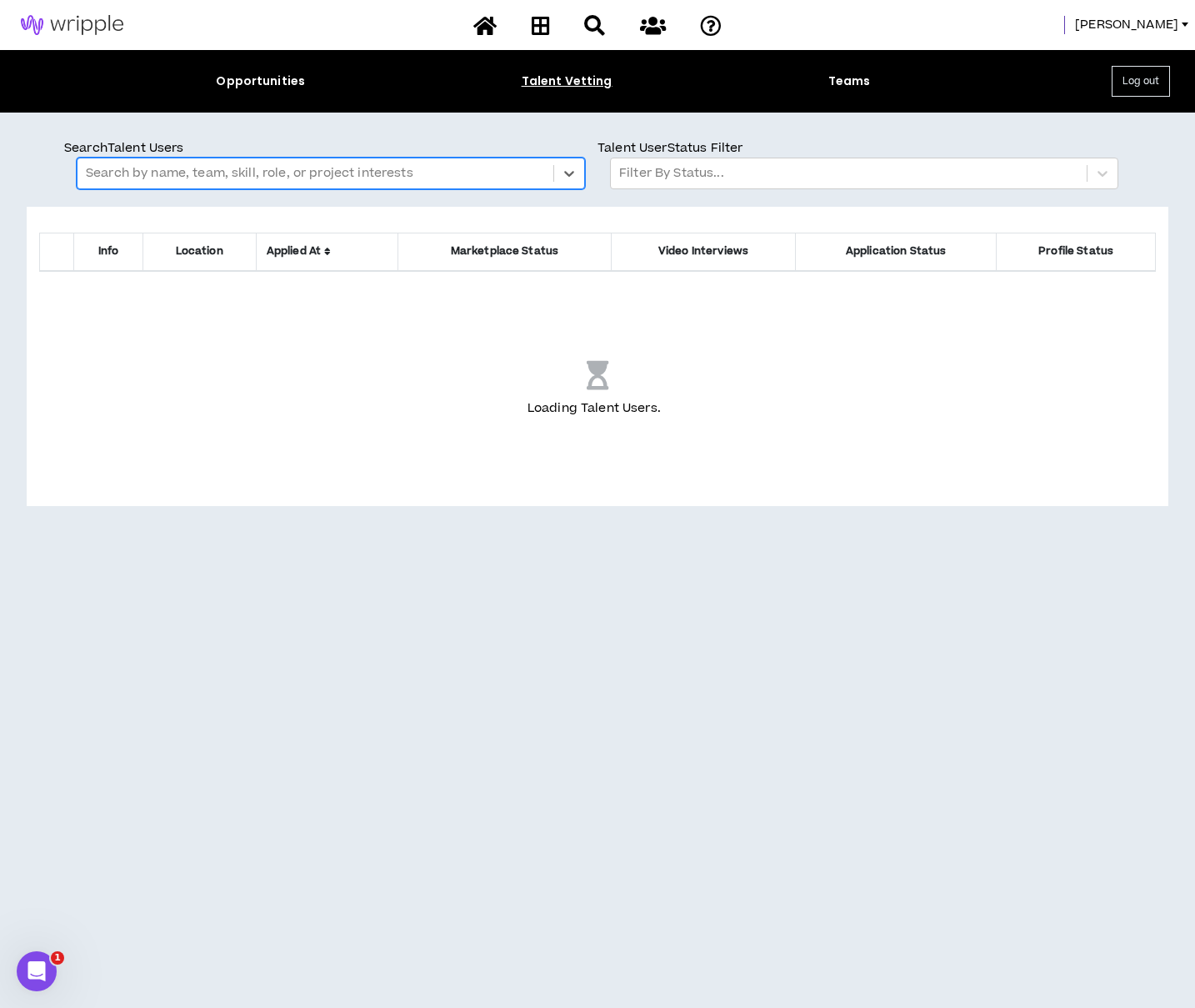
click at [192, 173] on div at bounding box center [316, 173] width 459 height 21
type input "**********"
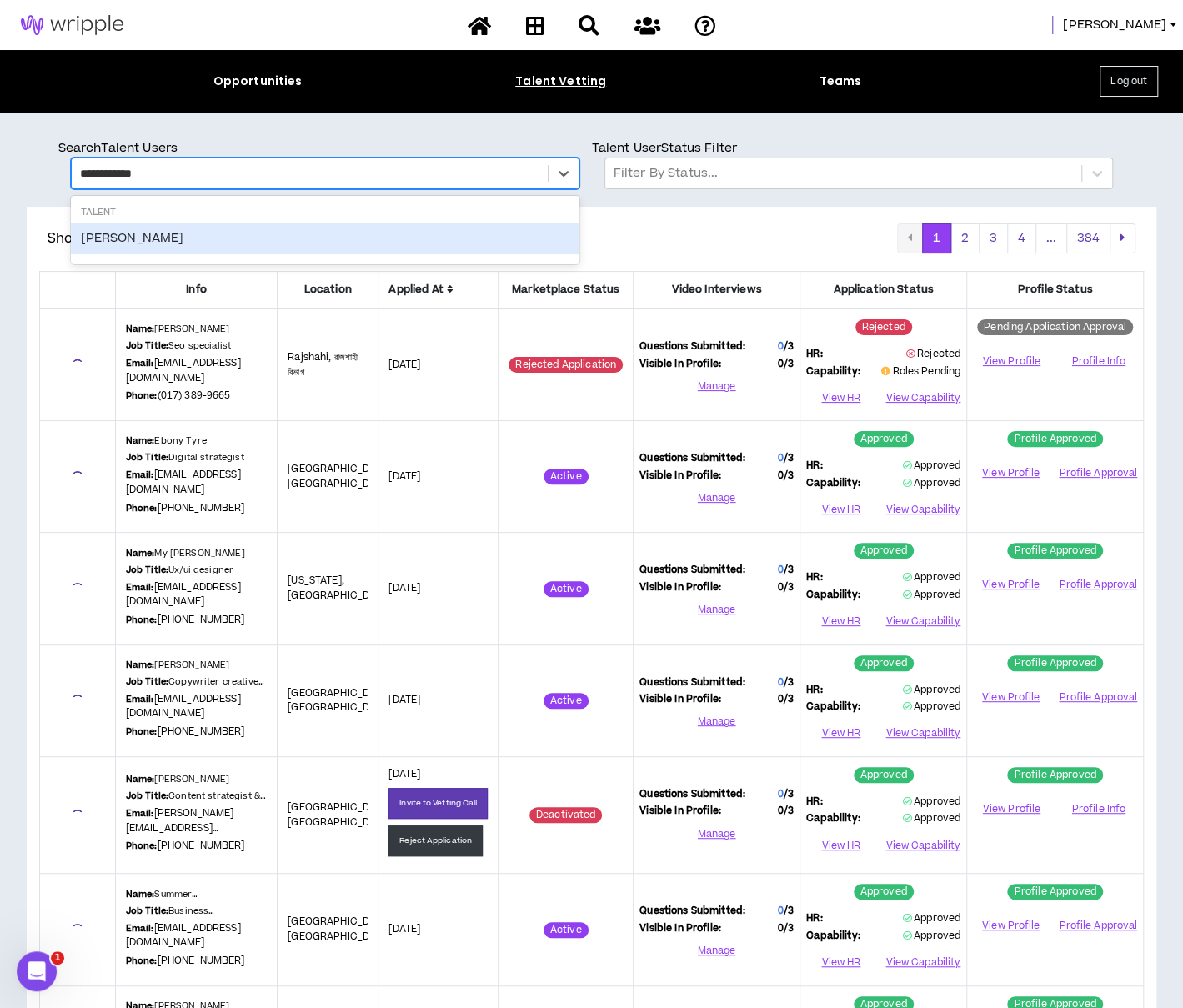
click at [189, 232] on div "[PERSON_NAME]" at bounding box center [324, 238] width 508 height 32
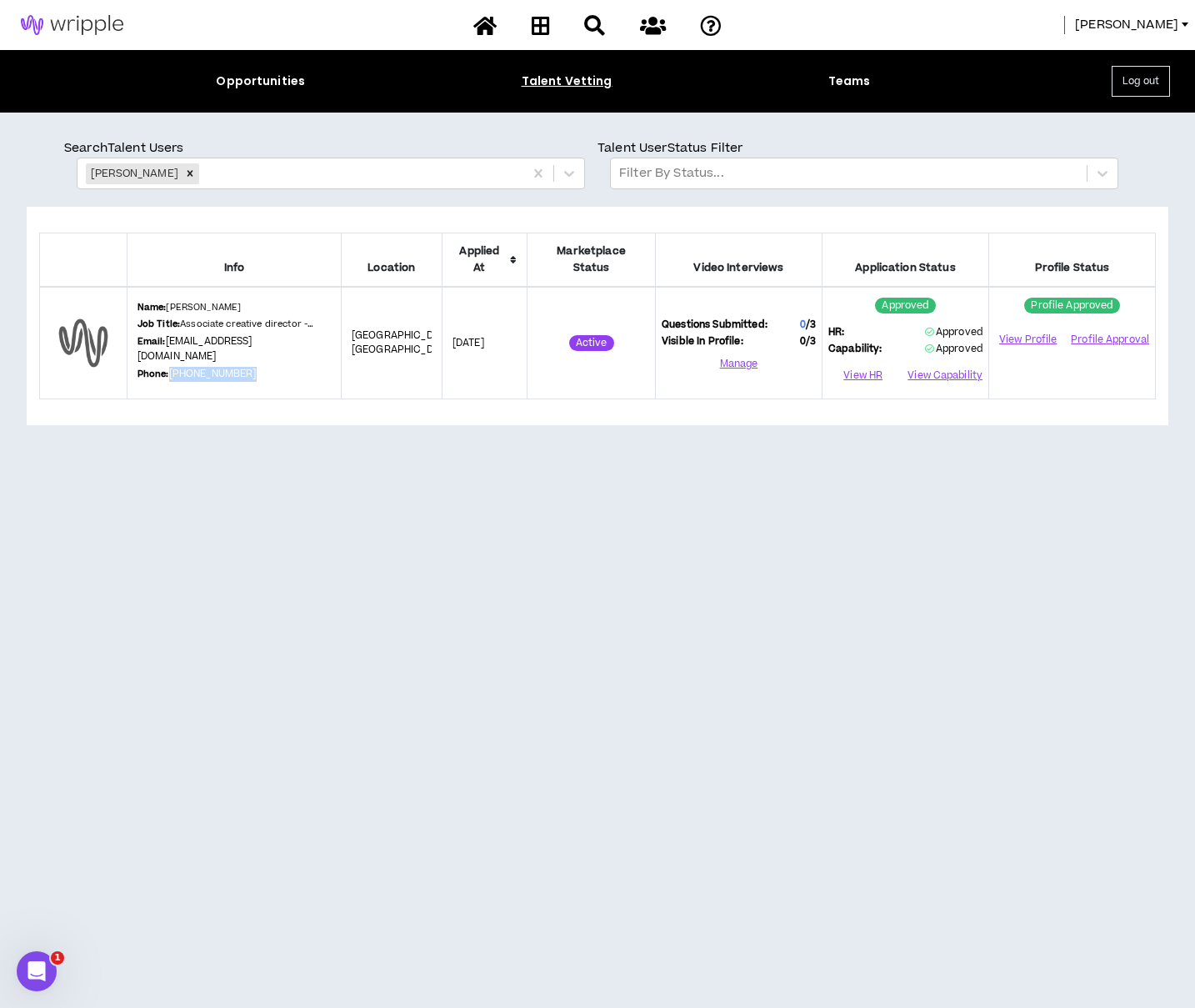
drag, startPoint x: 251, startPoint y: 352, endPoint x: 170, endPoint y: 357, distance: 81.2
click at [170, 357] on div "Name: [PERSON_NAME] Job Title: Associate creative director - copy Email: [EMAIL…" at bounding box center [234, 343] width 194 height 84
copy link "[PHONE_NUMBER]"
